Goal: Find specific fact: Find specific fact

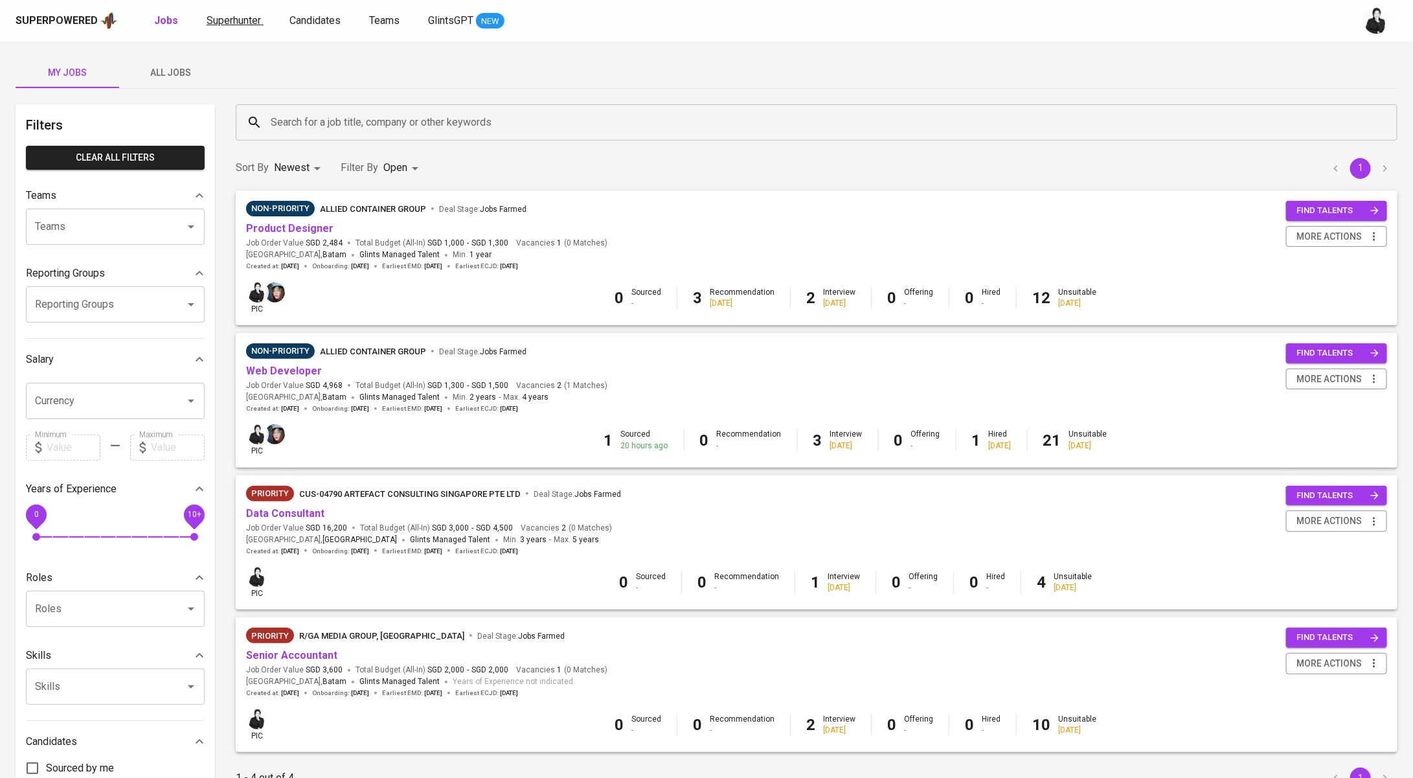
click at [241, 20] on span "Superhunter" at bounding box center [234, 20] width 54 height 12
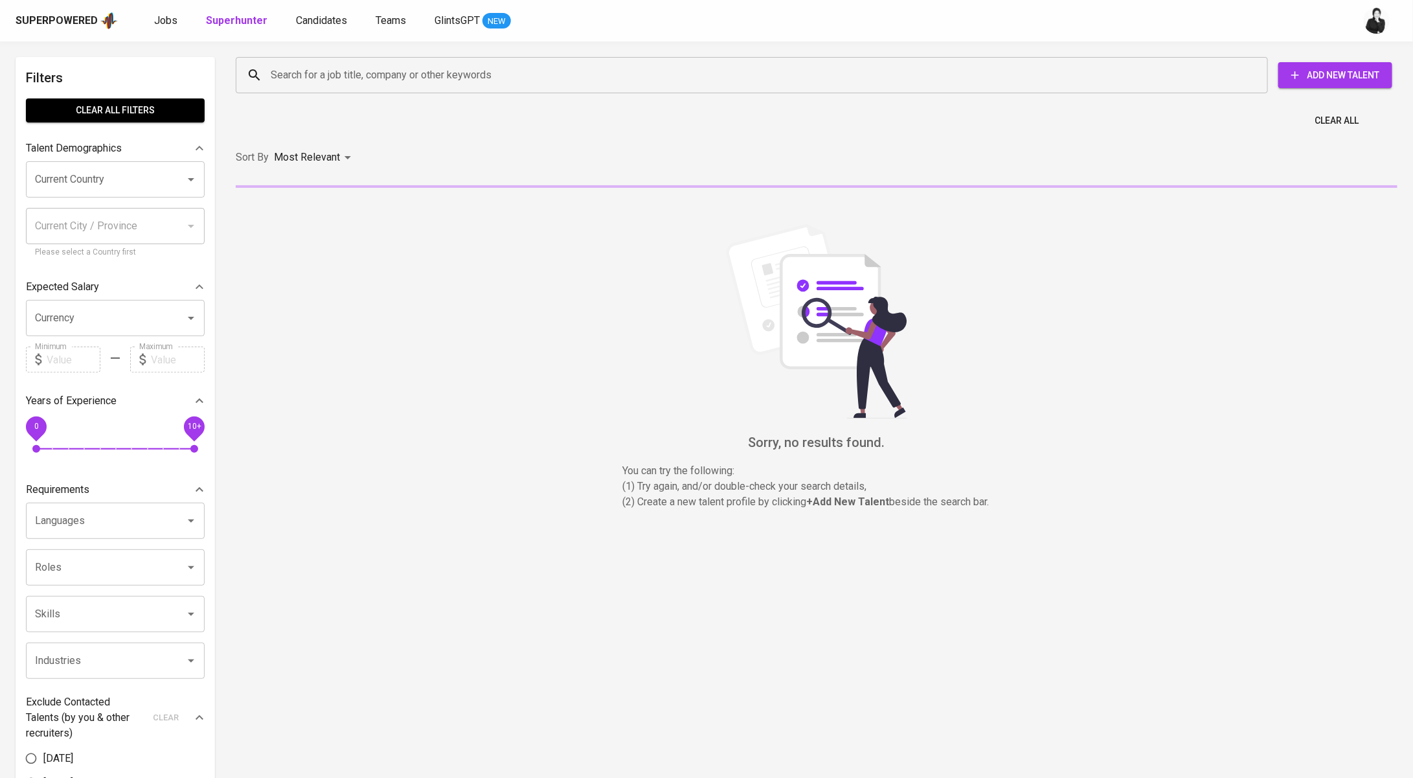
click at [446, 78] on input "Search for a job title, company or other keywords" at bounding box center [754, 75] width 975 height 25
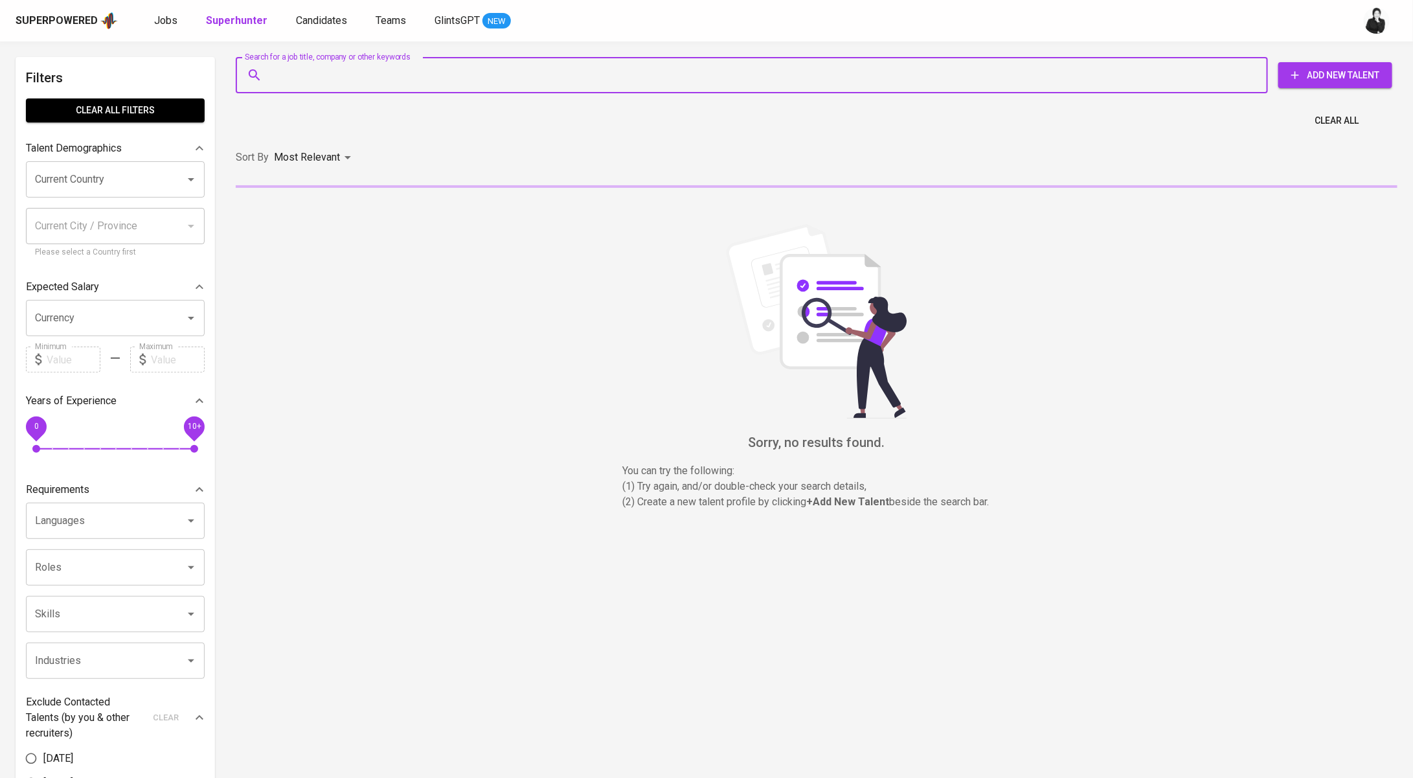
paste input "[PERSON_NAME] [EMAIL_ADDRESS][DOMAIN_NAME]"
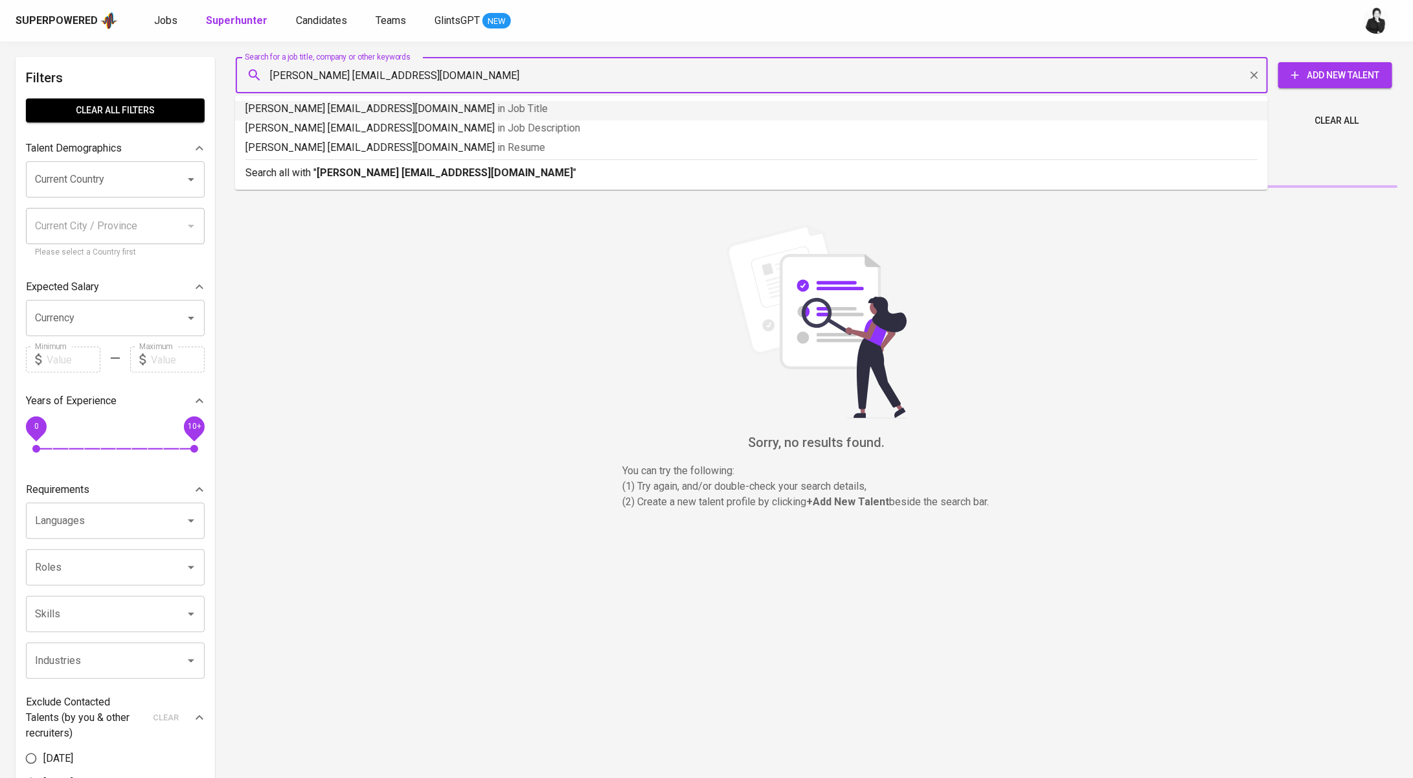
click at [236, 71] on div "[PERSON_NAME] [EMAIL_ADDRESS][DOMAIN_NAME] Search for a job title, company or o…" at bounding box center [752, 75] width 1032 height 36
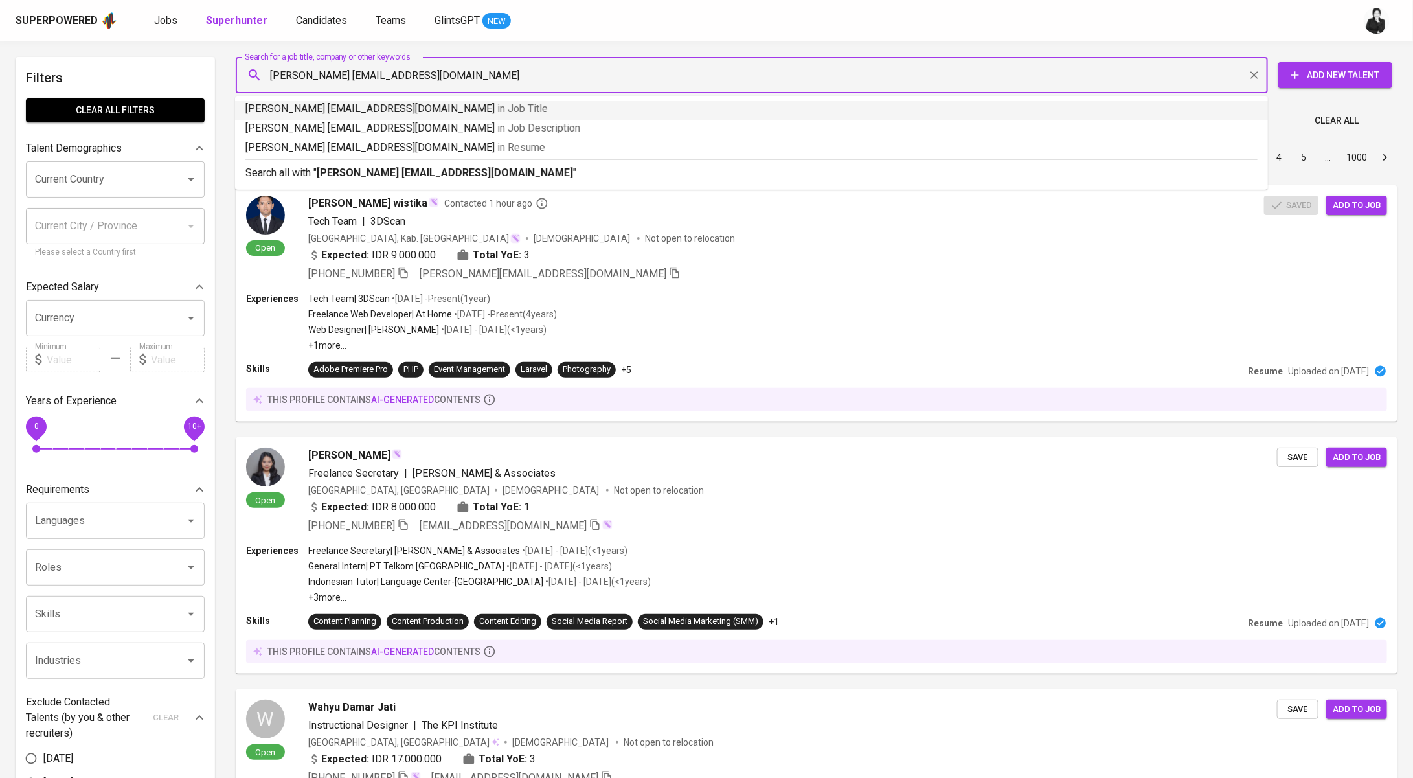
type input "[EMAIL_ADDRESS][DOMAIN_NAME]"
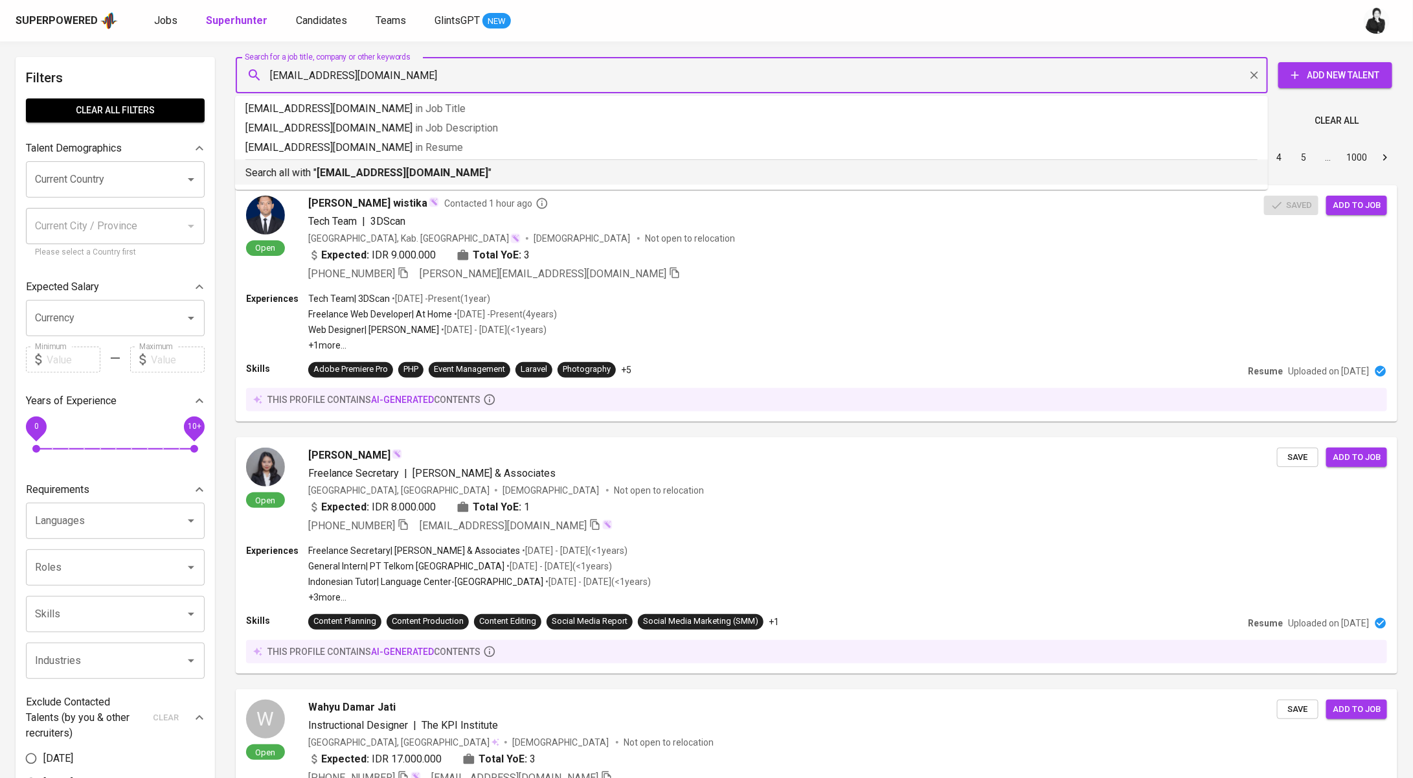
click at [483, 163] on div "Search all with " [EMAIL_ADDRESS][DOMAIN_NAME] "" at bounding box center [751, 169] width 1012 height 21
click at [458, 172] on div "Sort By Most Relevant MOST_RELEVANT 1 2 3 4 5 … 1000" at bounding box center [816, 157] width 1177 height 39
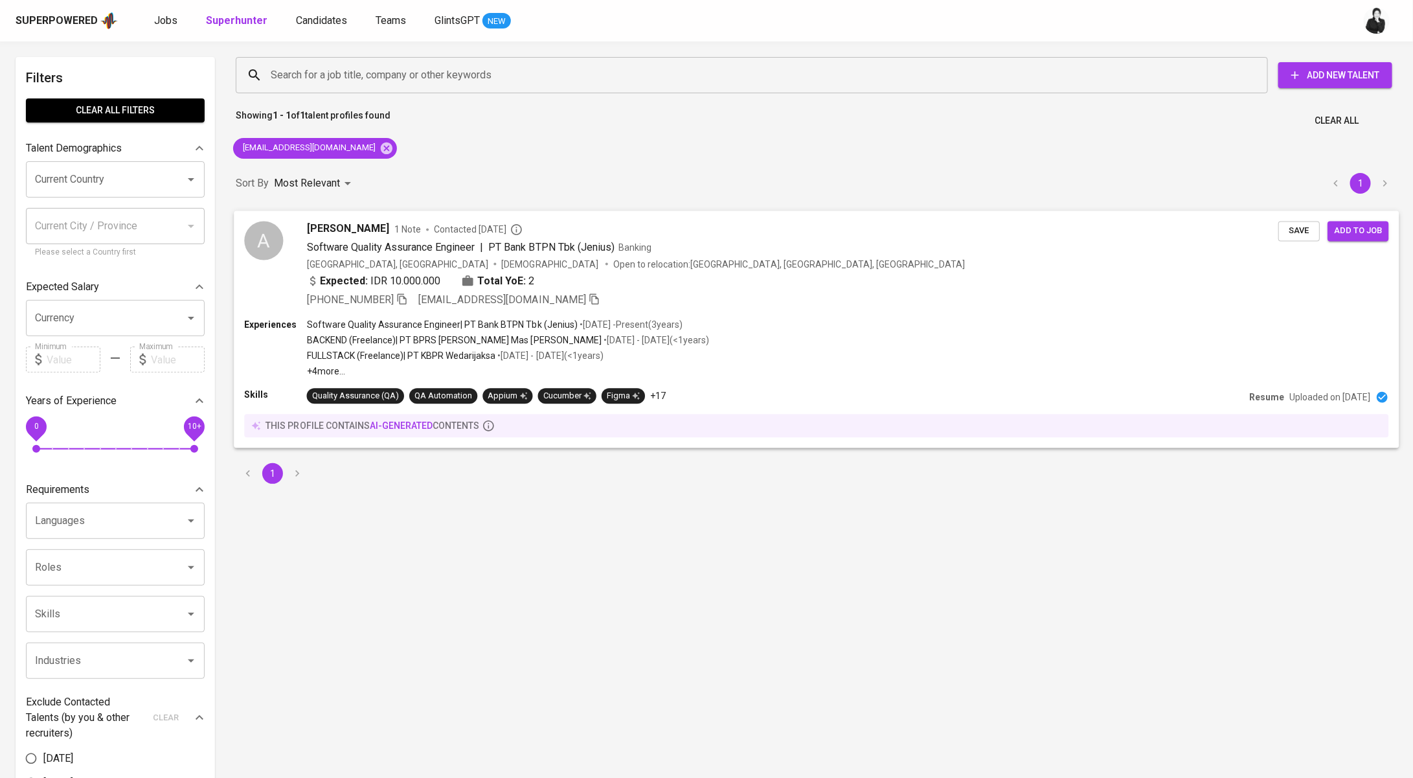
click at [418, 230] on div "1 Note Contacted [DATE]" at bounding box center [458, 229] width 129 height 13
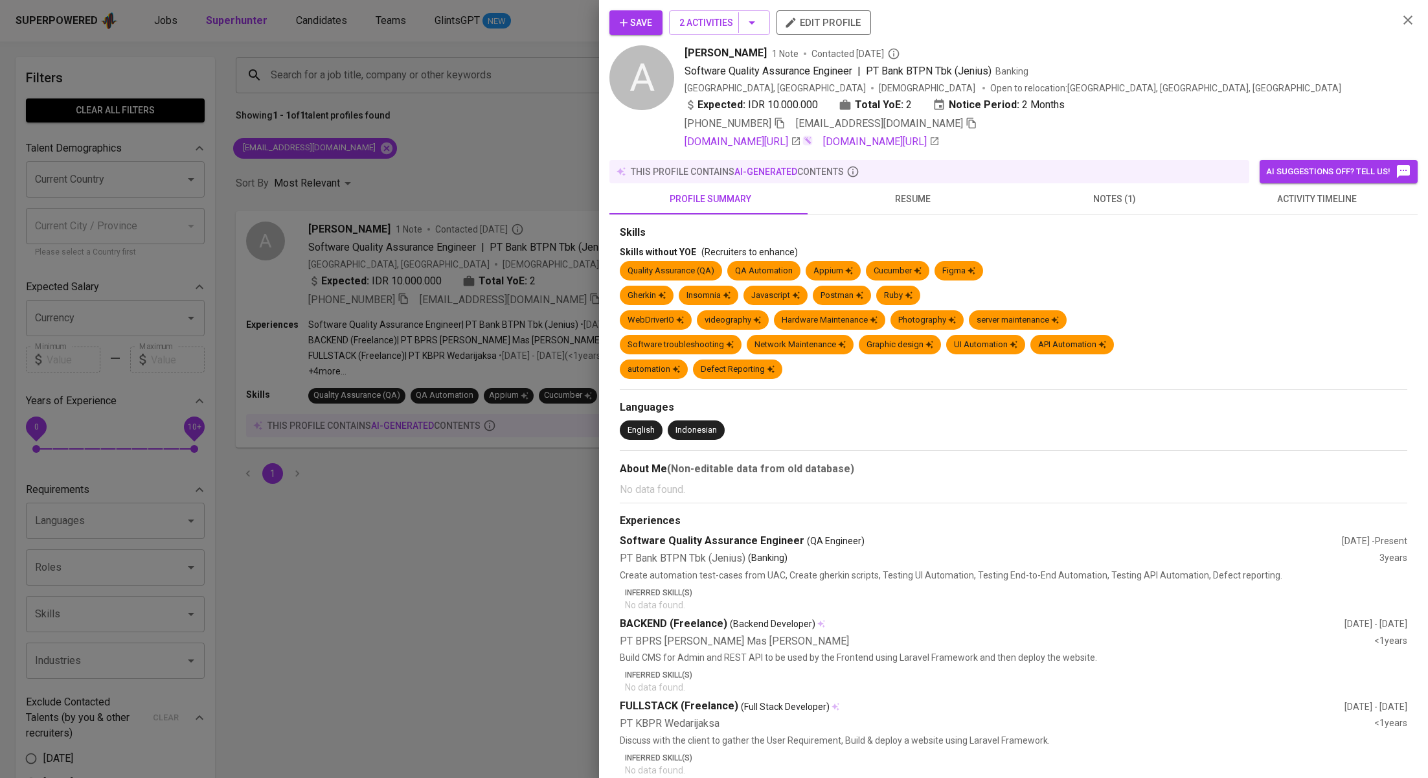
click at [1296, 207] on button "activity timeline" at bounding box center [1316, 198] width 202 height 31
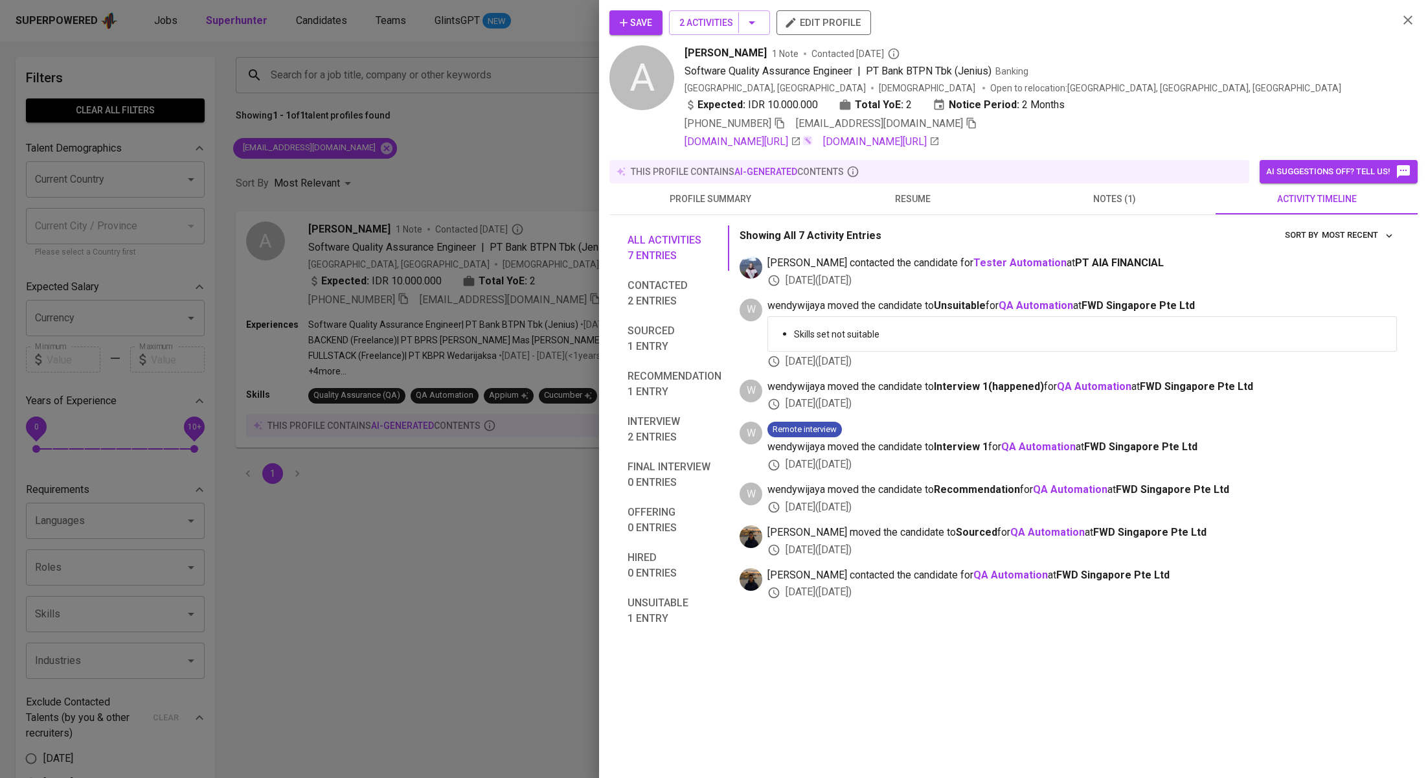
drag, startPoint x: 760, startPoint y: 52, endPoint x: 684, endPoint y: 50, distance: 75.8
click at [684, 50] on span "[PERSON_NAME]" at bounding box center [725, 53] width 82 height 16
copy span "[PERSON_NAME]"
